Goal: Task Accomplishment & Management: Complete application form

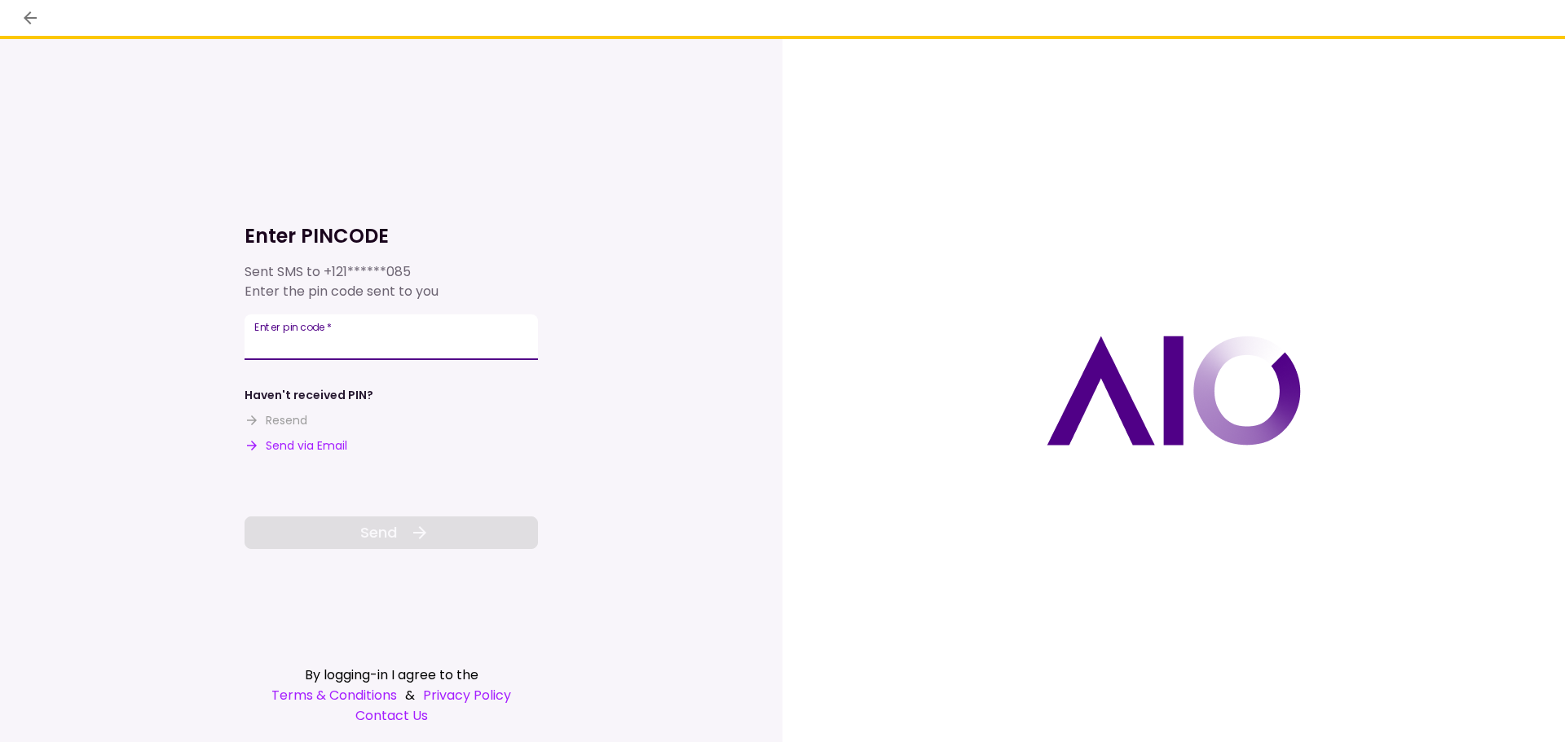
click at [374, 340] on input "Enter pin code   *" at bounding box center [390, 338] width 293 height 46
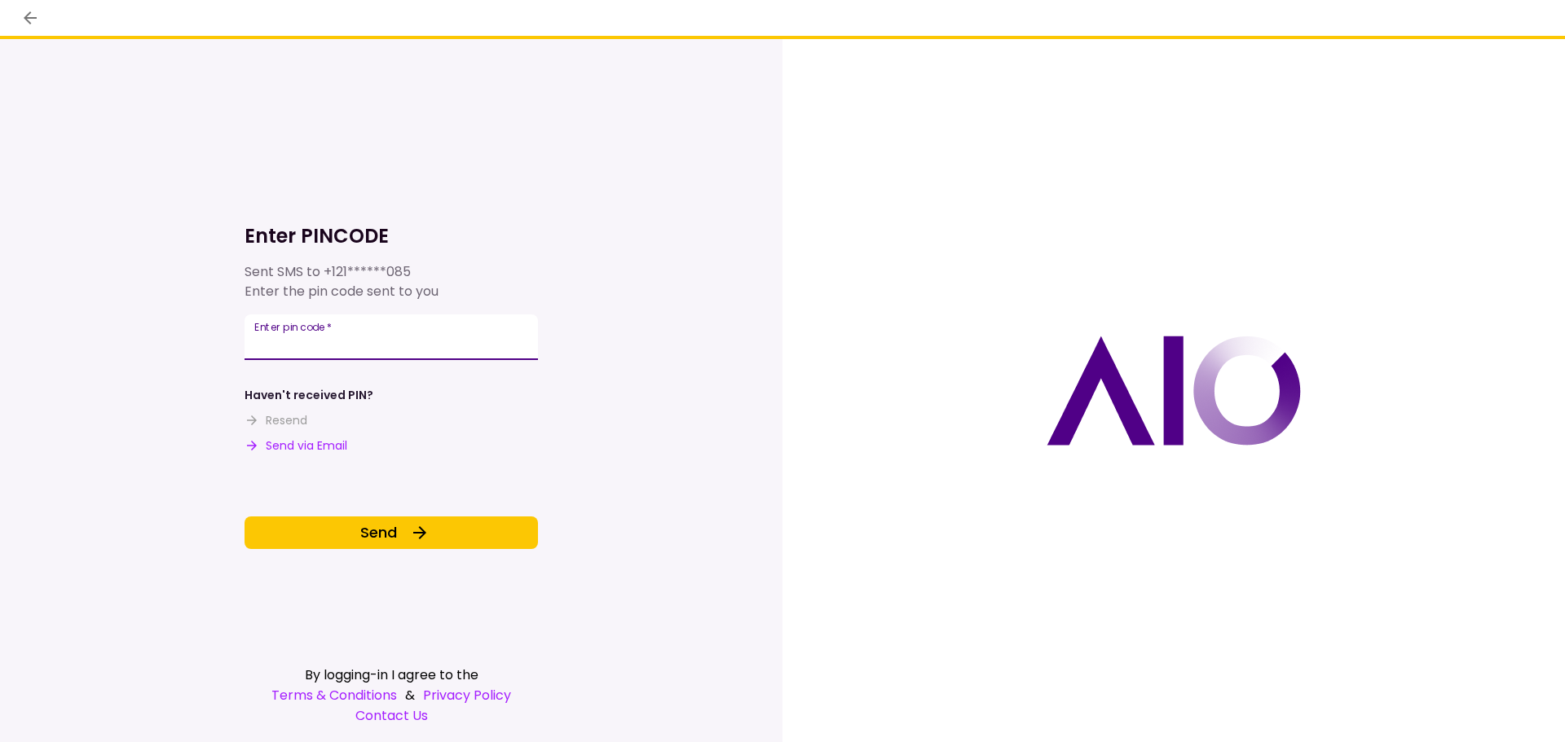
type input "******"
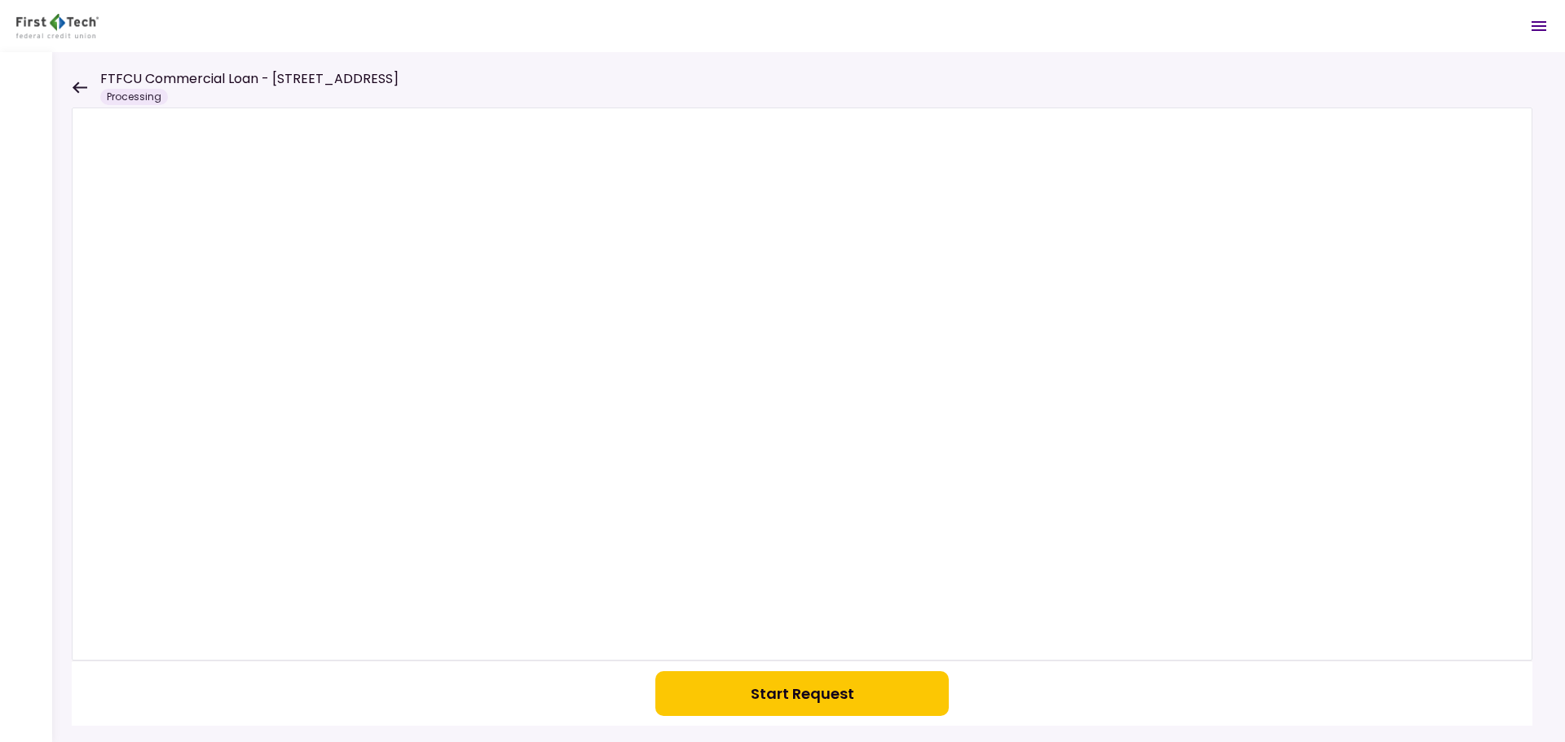
click at [763, 706] on button "Start Request" at bounding box center [801, 693] width 293 height 45
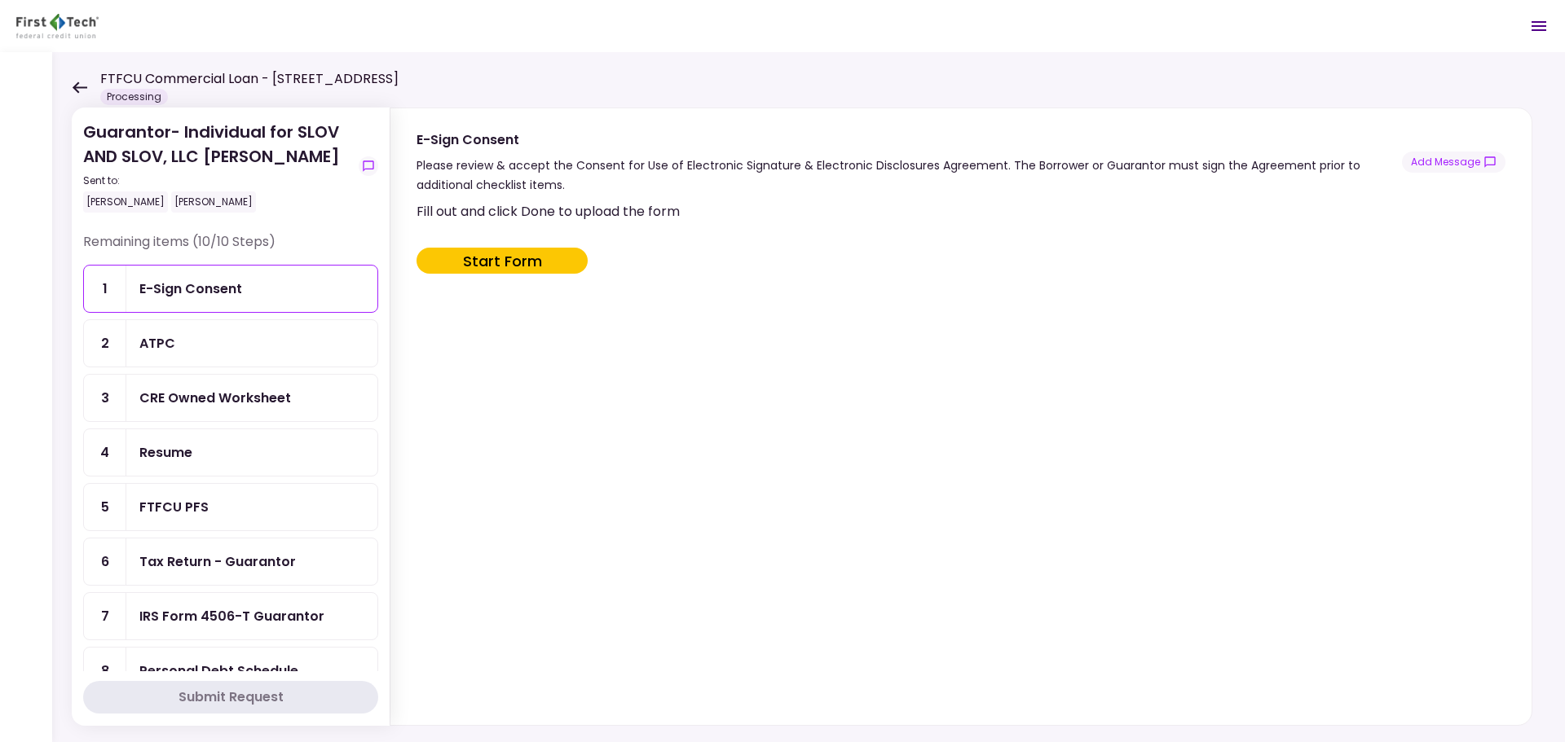
click at [213, 548] on div "Tax Return - Guarantor" at bounding box center [251, 562] width 251 height 46
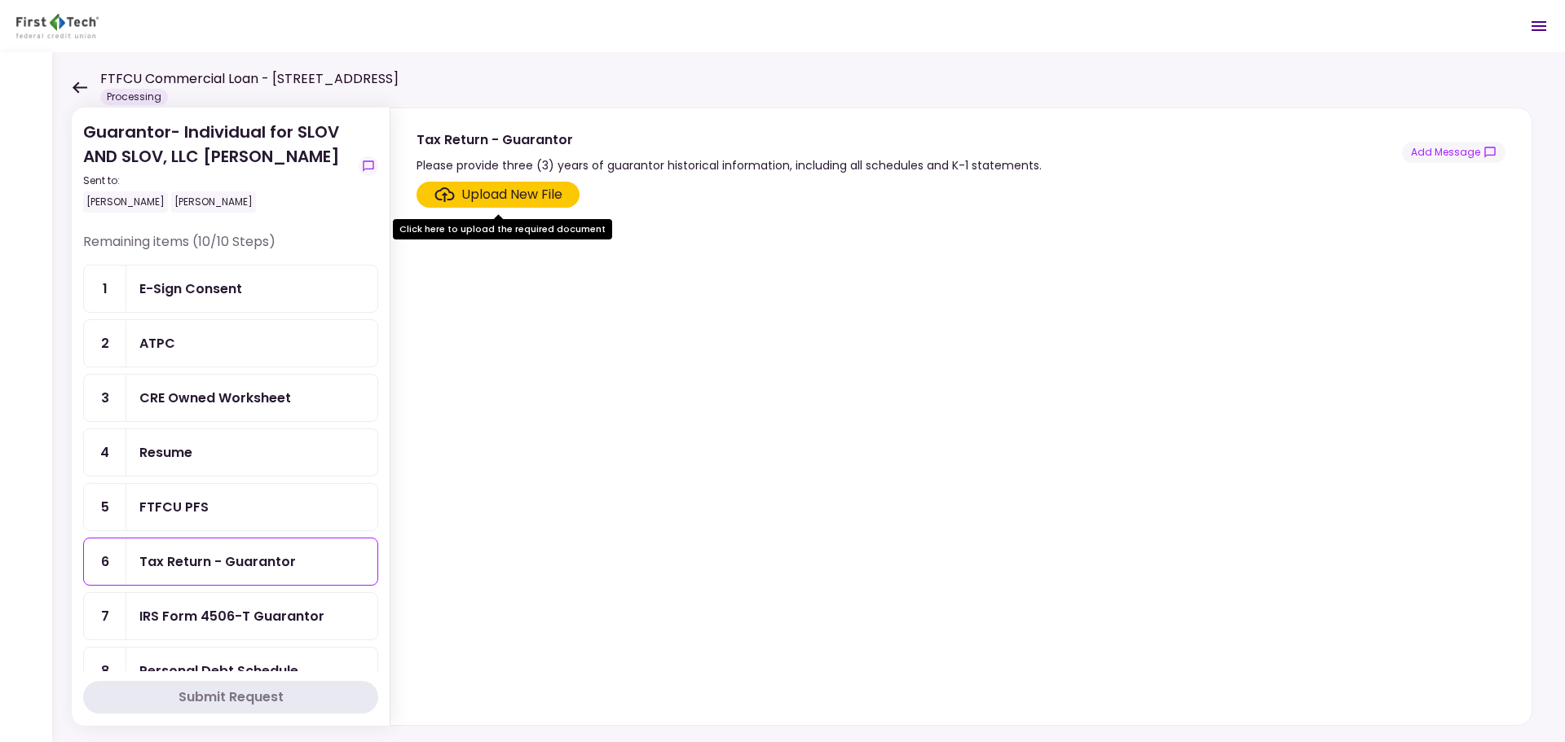
click at [537, 190] on div "Upload New File" at bounding box center [511, 195] width 101 height 20
click at [0, 0] on input "Upload New File" at bounding box center [0, 0] width 0 height 0
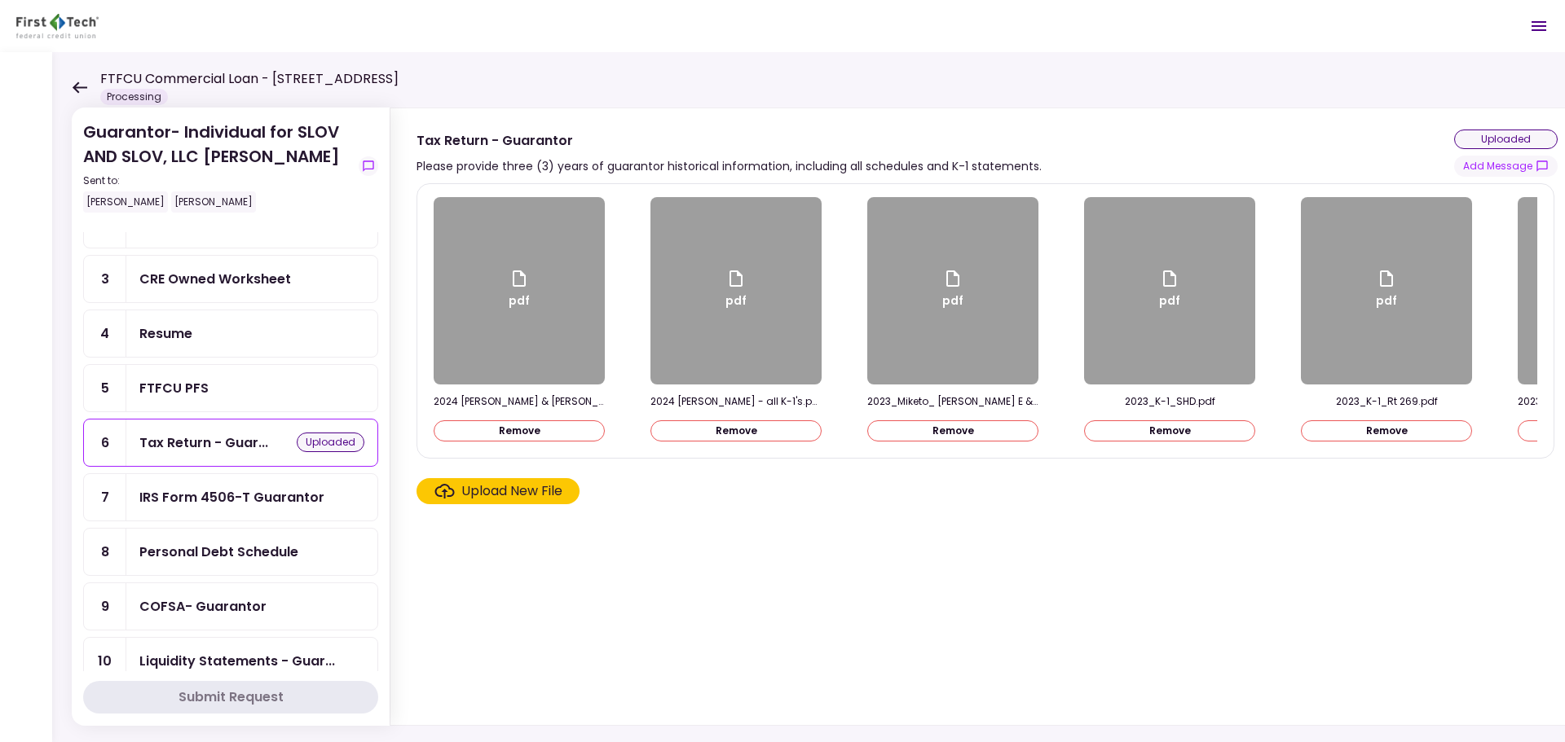
scroll to position [147, 0]
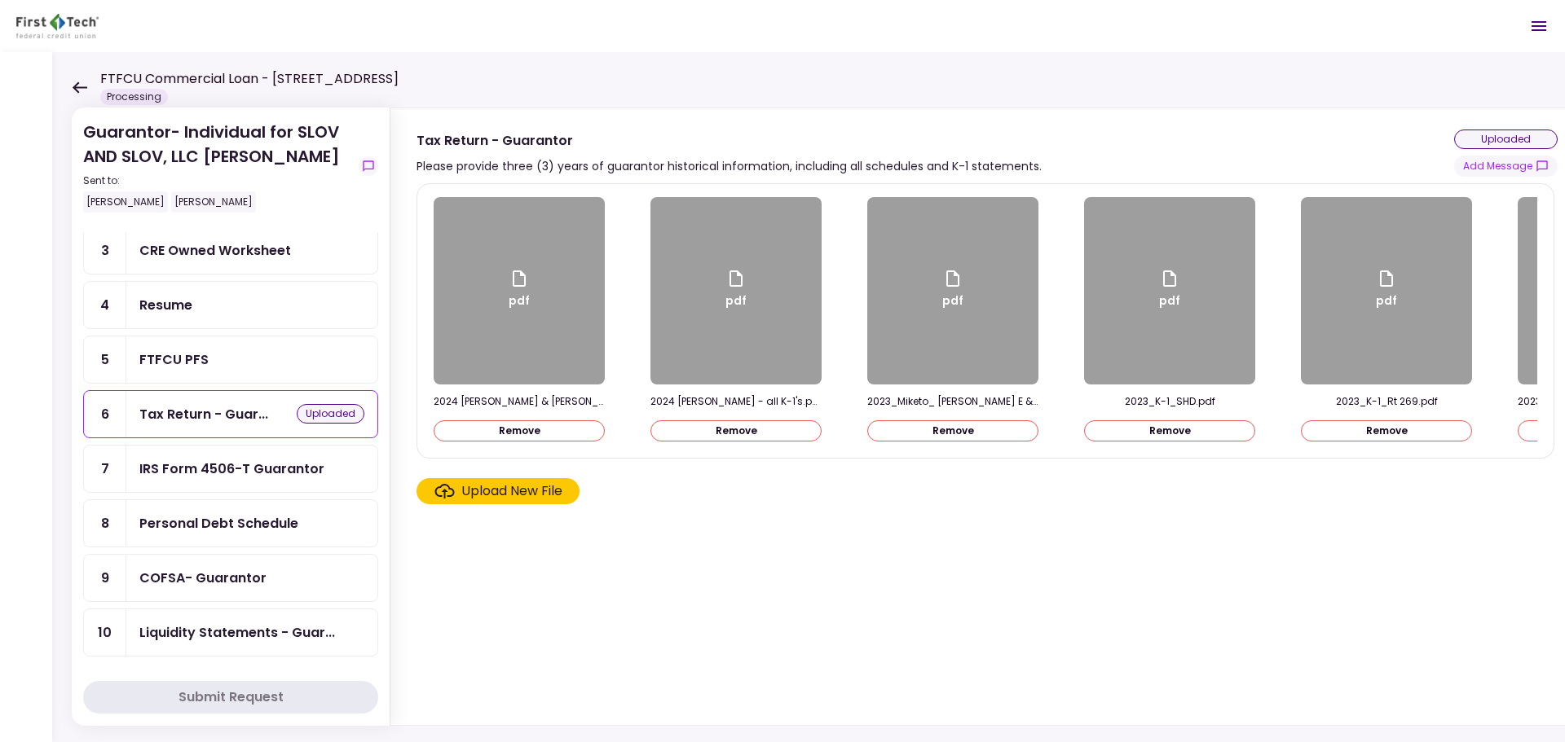
click at [248, 521] on ul "1 E-Sign Consent 2 ATPC 3 CRE Owned Worksheet 4 Resume 5 FTFCU PFS 6 Tax Return…" at bounding box center [230, 386] width 295 height 539
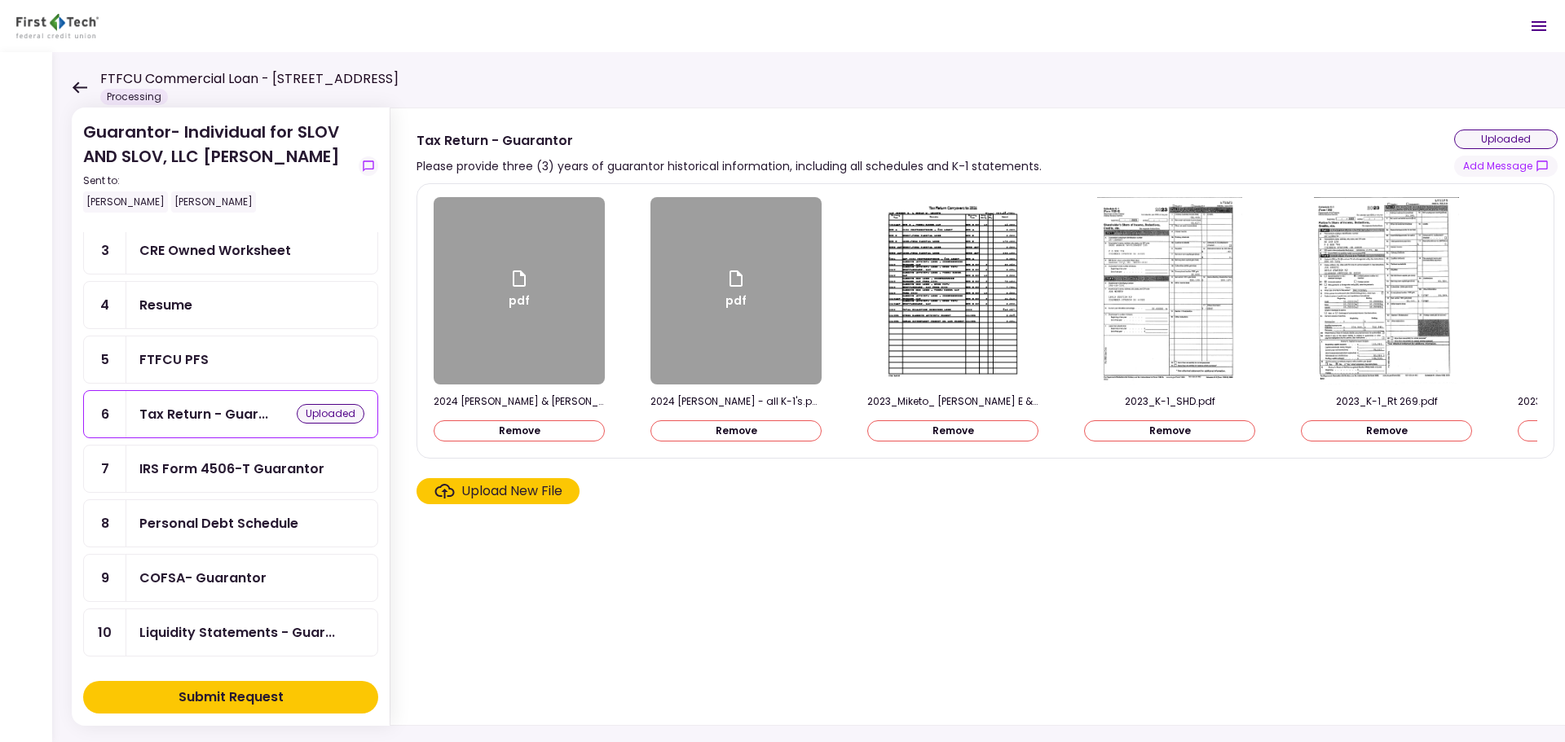
click at [249, 523] on div "Personal Debt Schedule" at bounding box center [218, 523] width 159 height 20
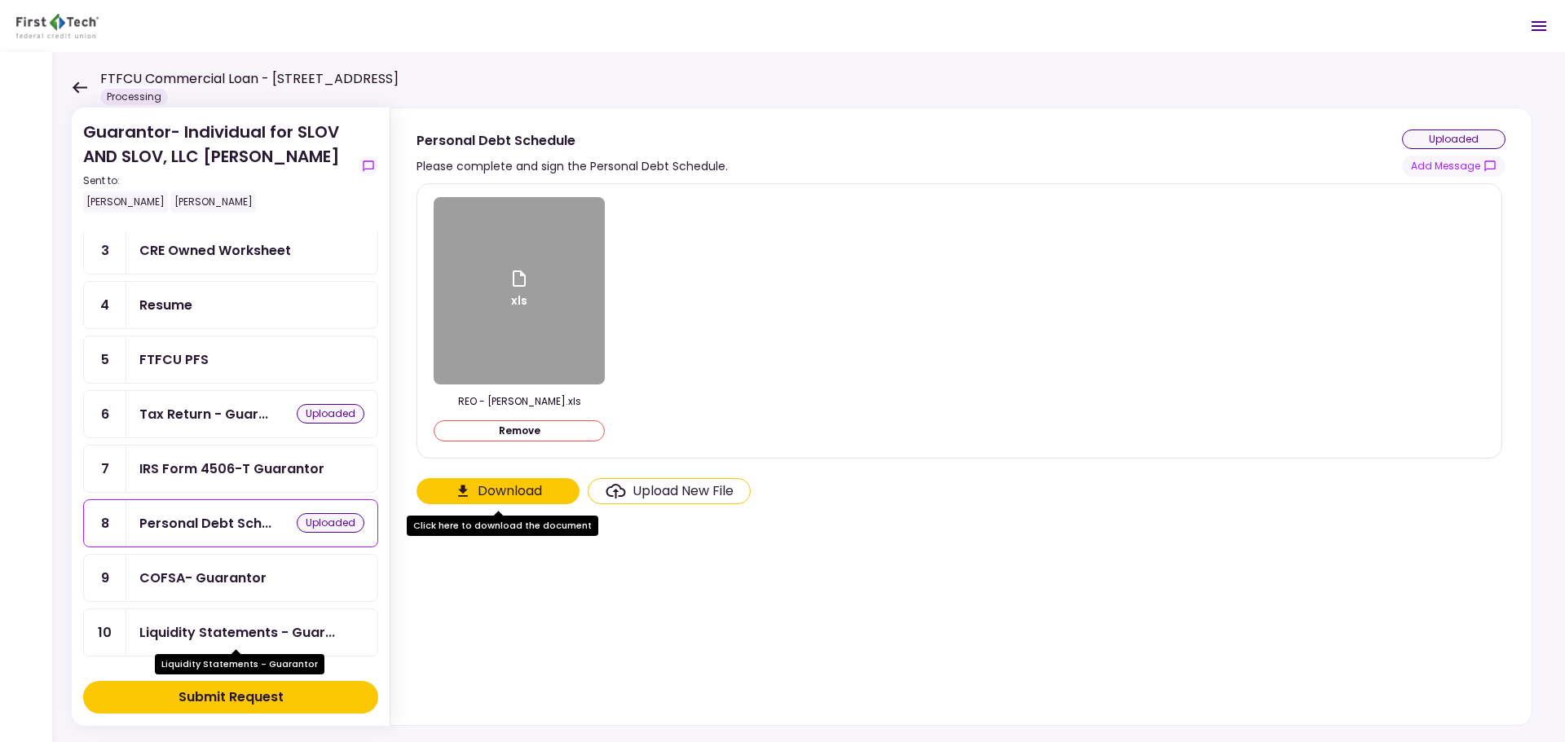
click at [245, 639] on div "Liquidity Statements - Guar..." at bounding box center [237, 633] width 196 height 20
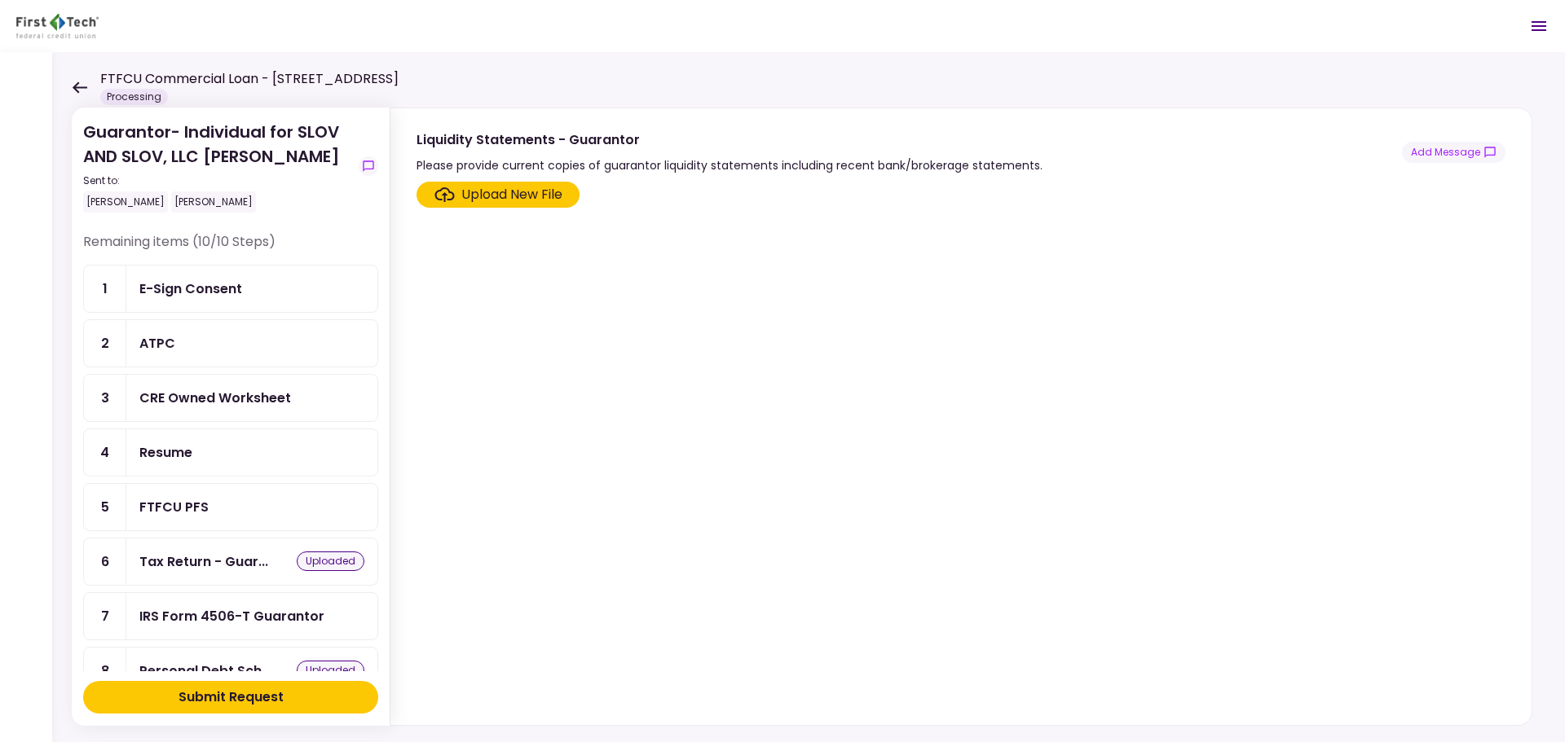
click at [285, 499] on div "FTFCU PFS" at bounding box center [251, 507] width 225 height 20
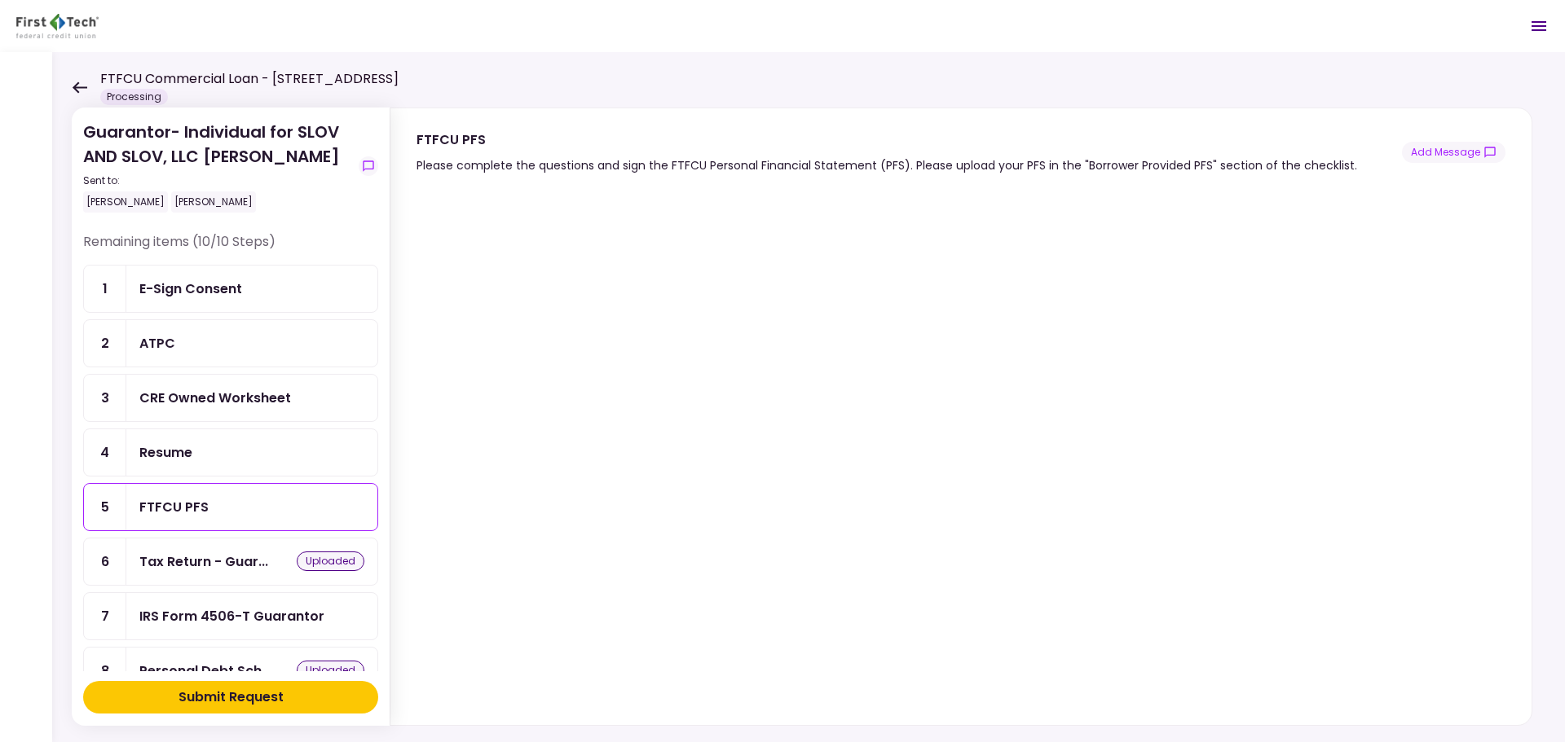
click at [235, 620] on div "IRS Form 4506-T Guarantor" at bounding box center [231, 616] width 185 height 20
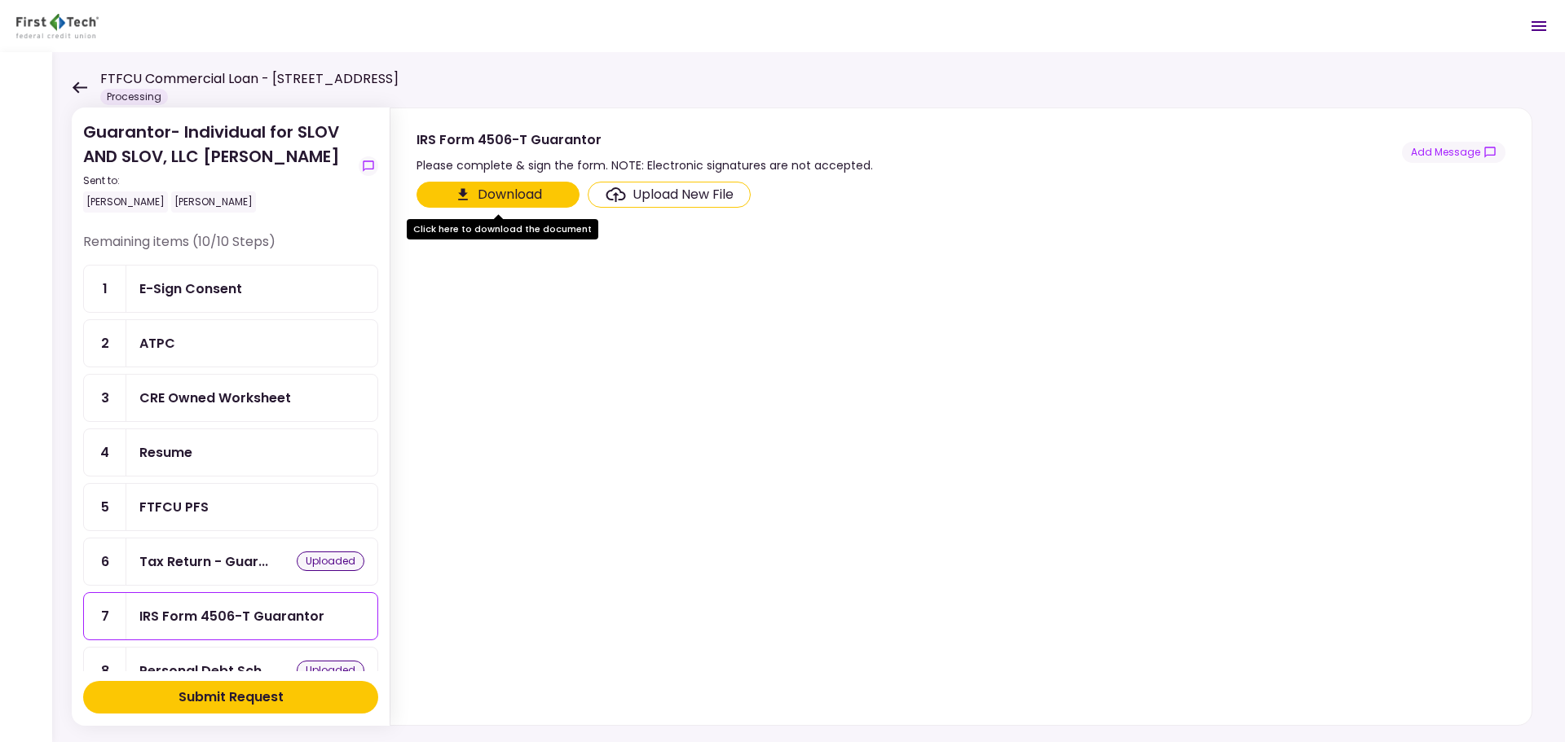
click at [264, 302] on div "E-Sign Consent" at bounding box center [251, 289] width 251 height 46
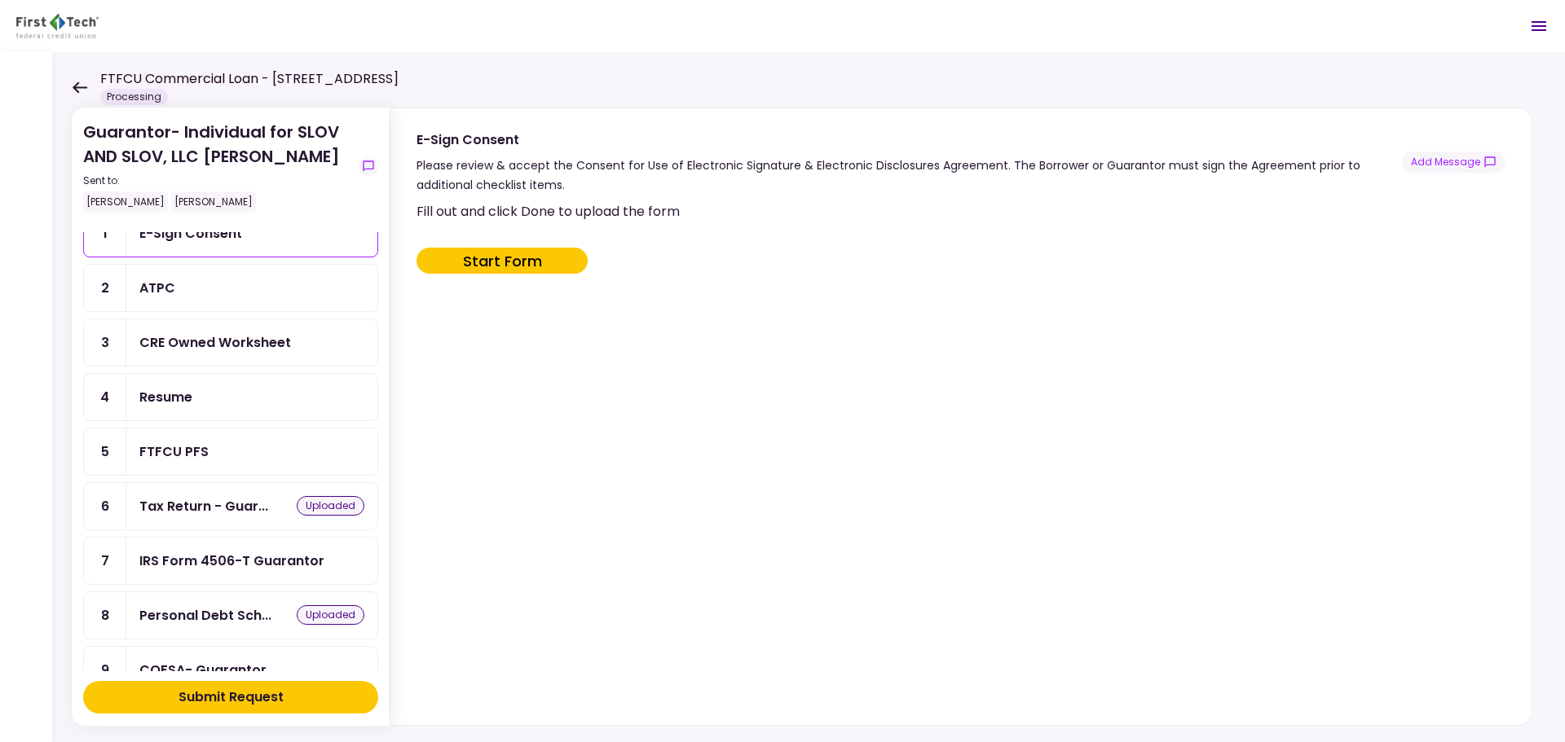
scroll to position [147, 0]
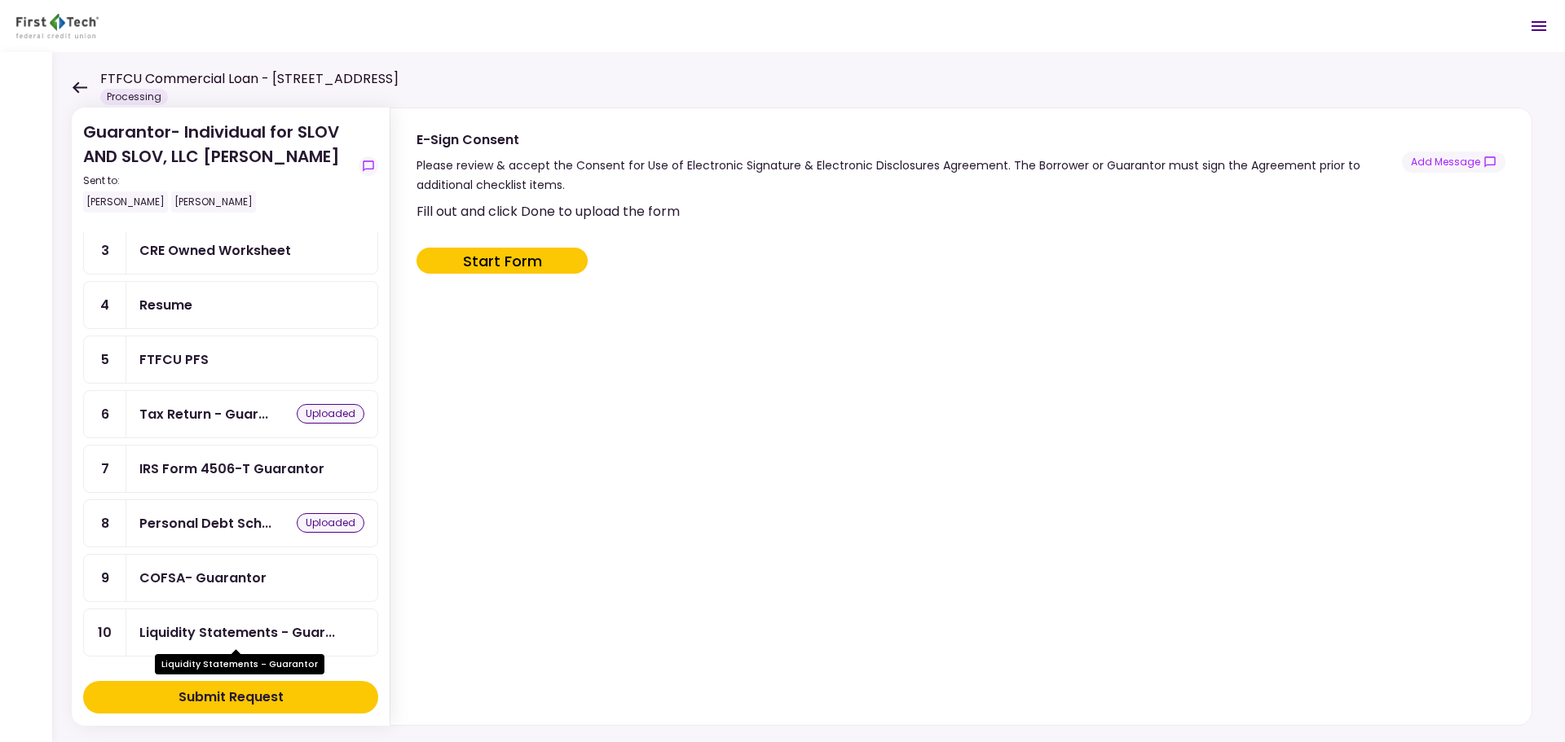
click at [290, 639] on div "Liquidity Statements - Guar..." at bounding box center [237, 633] width 196 height 20
